Goal: Navigation & Orientation: Find specific page/section

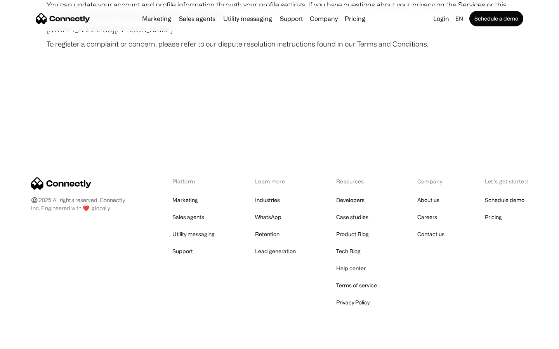
scroll to position [4518, 0]
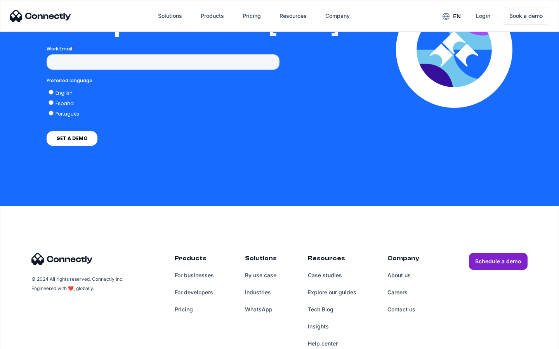
scroll to position [1586, 0]
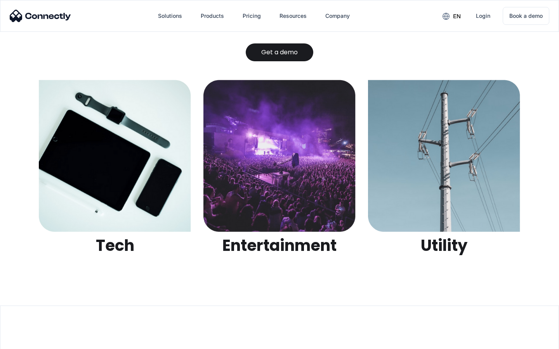
scroll to position [2448, 0]
